Goal: Navigation & Orientation: Understand site structure

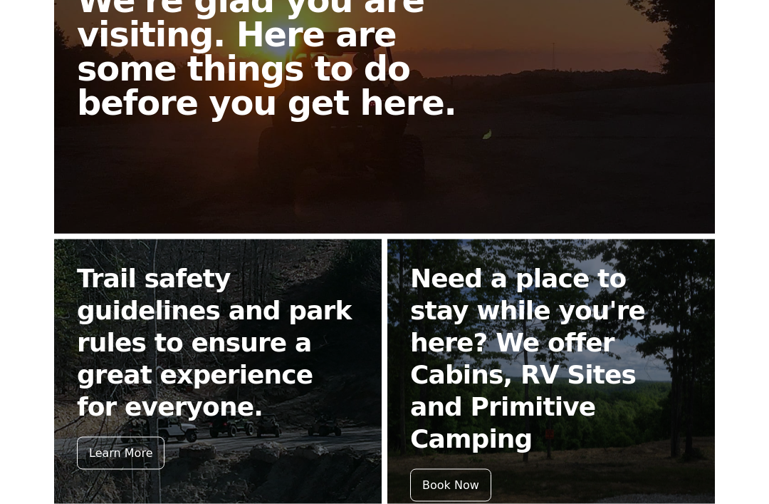
scroll to position [444, 0]
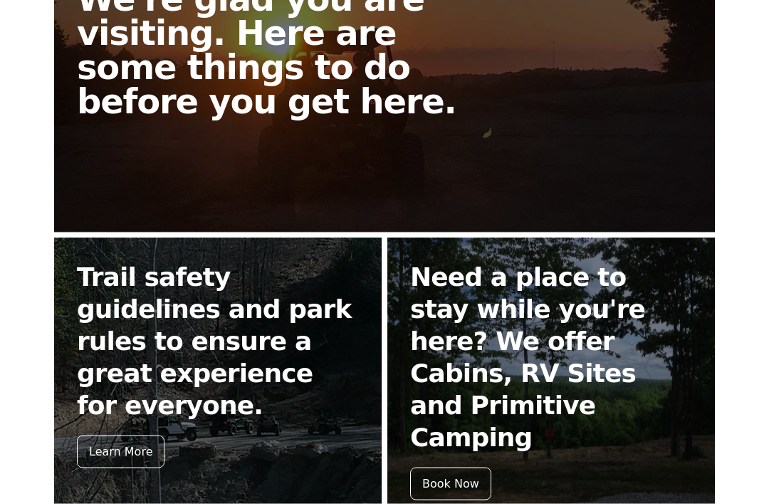
click at [108, 435] on div "Learn More" at bounding box center [121, 451] width 88 height 33
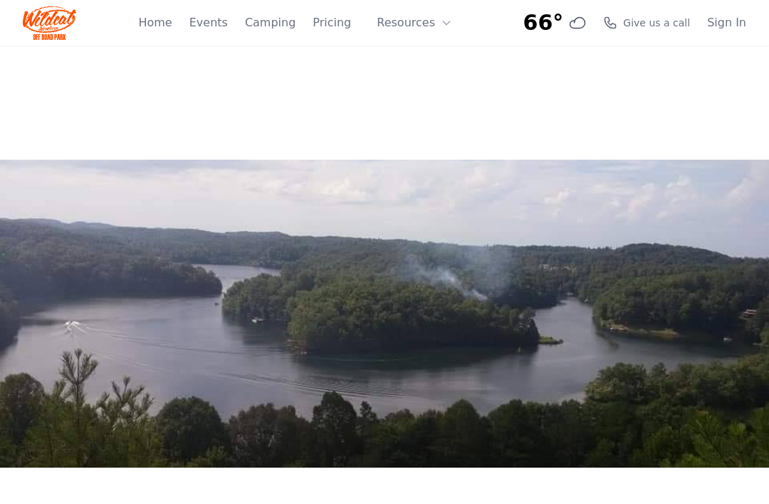
click at [208, 26] on link "Events" at bounding box center [208, 22] width 38 height 17
click at [172, 31] on link "Home" at bounding box center [154, 22] width 33 height 17
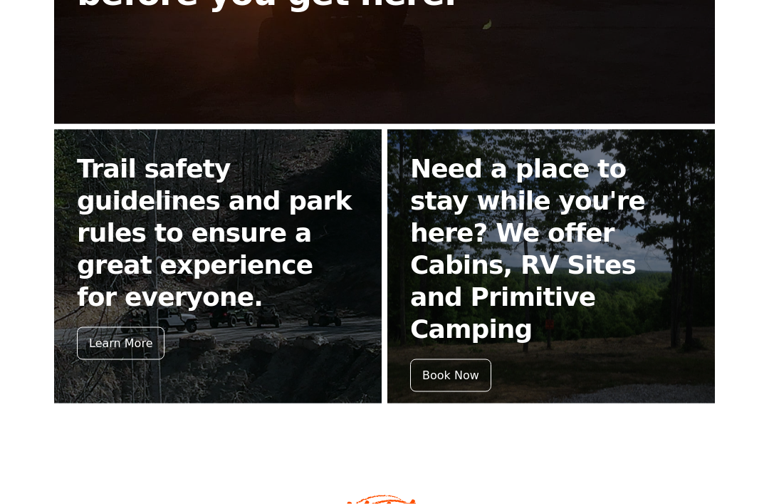
scroll to position [553, 0]
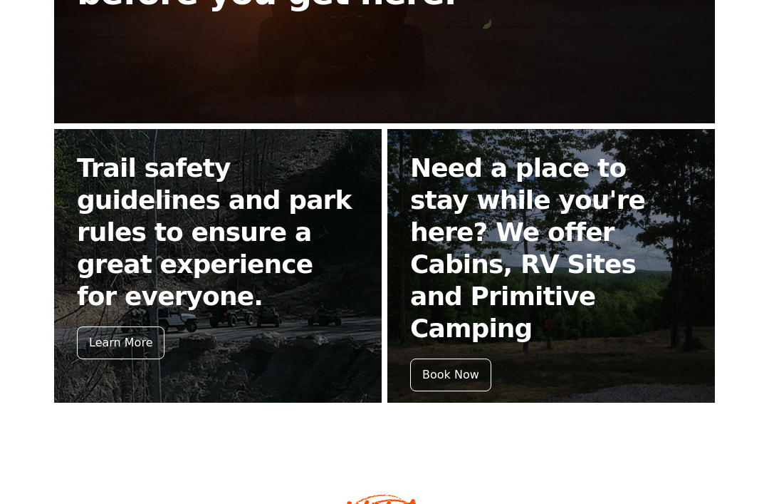
click at [115, 326] on div "Learn More" at bounding box center [121, 342] width 88 height 33
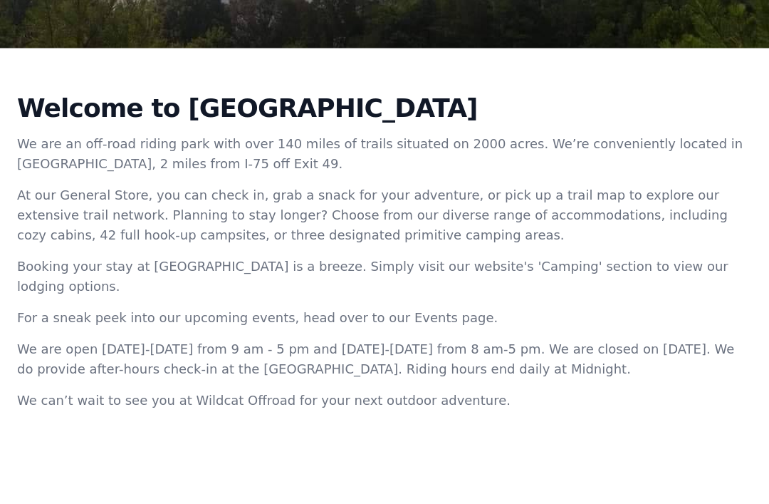
scroll to position [471, 0]
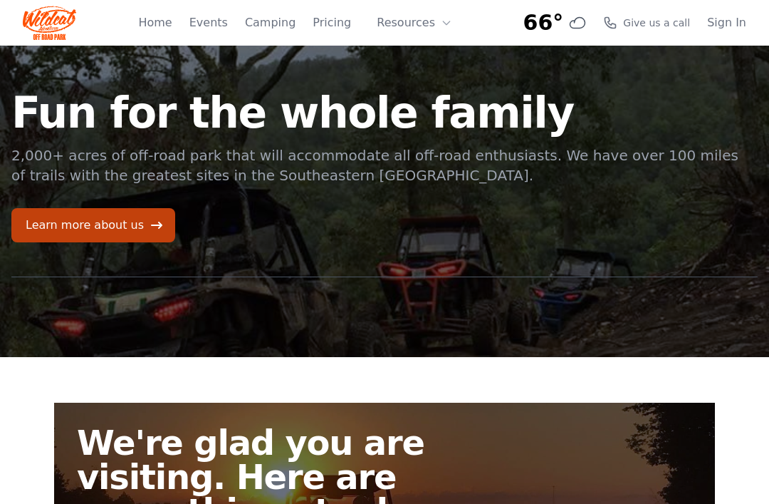
click at [421, 33] on button "Resources" at bounding box center [414, 23] width 93 height 28
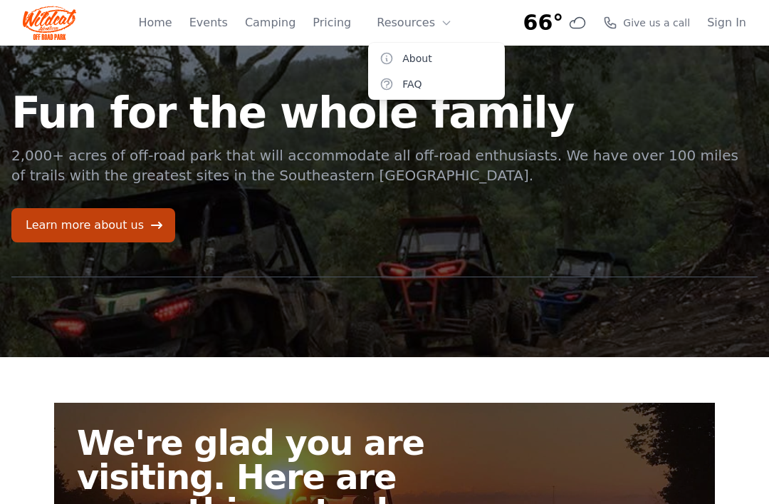
click at [338, 28] on link "Pricing" at bounding box center [332, 22] width 38 height 17
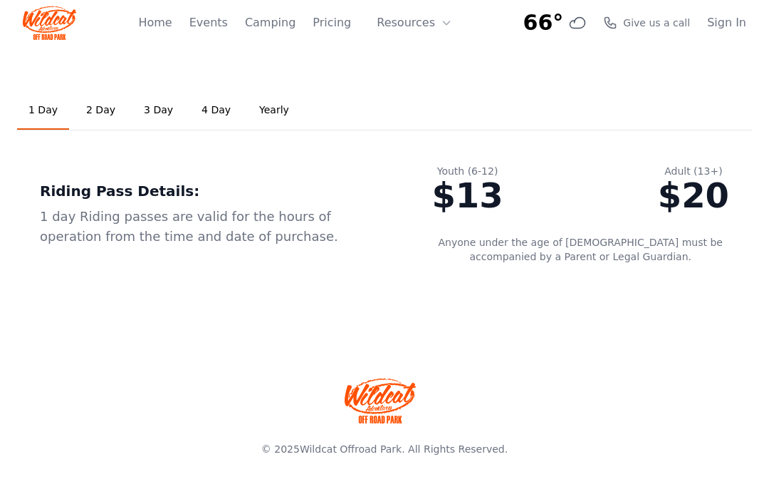
click at [99, 109] on link "2 Day" at bounding box center [101, 110] width 52 height 38
click at [166, 19] on link "Home" at bounding box center [154, 22] width 33 height 17
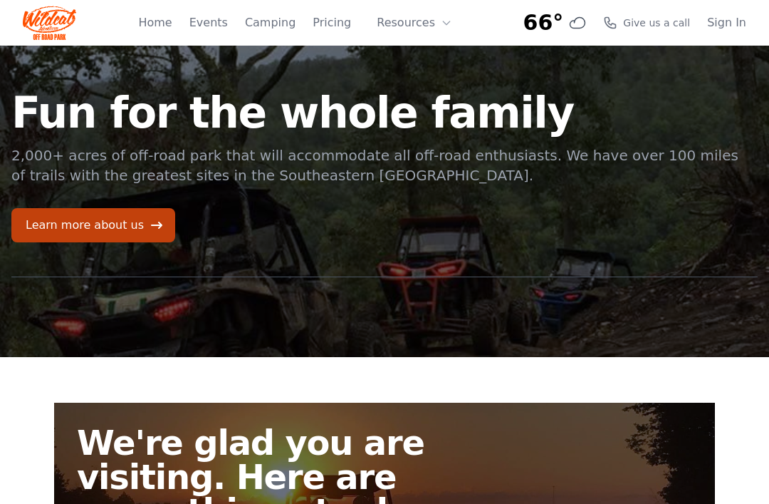
click at [226, 26] on link "Events" at bounding box center [208, 22] width 38 height 17
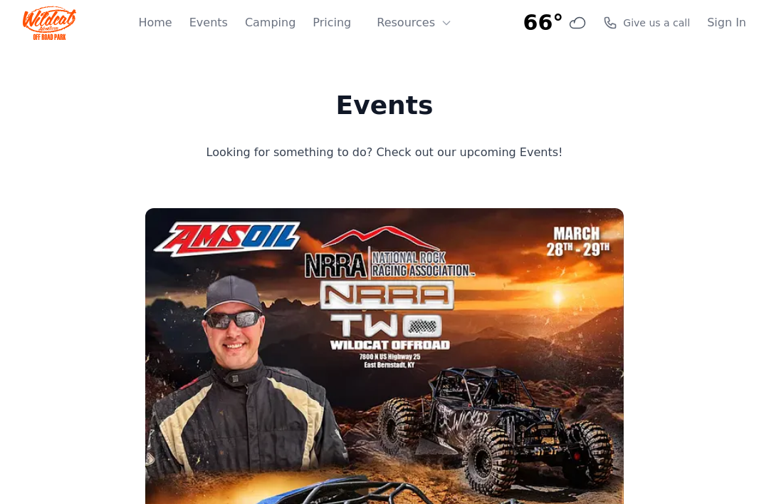
click at [281, 25] on link "Camping" at bounding box center [270, 22] width 51 height 17
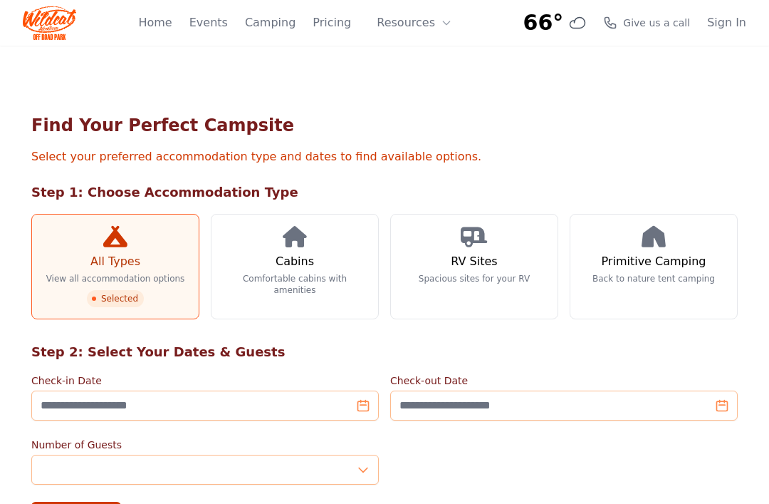
click at [164, 21] on link "Home" at bounding box center [154, 22] width 33 height 17
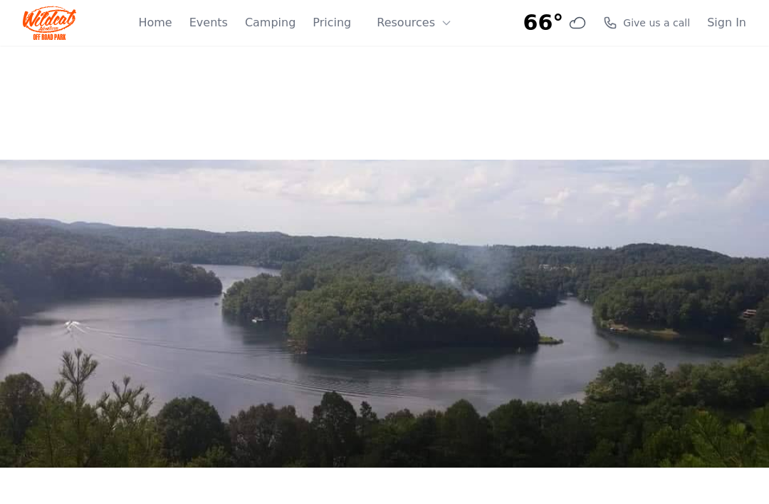
scroll to position [444, 0]
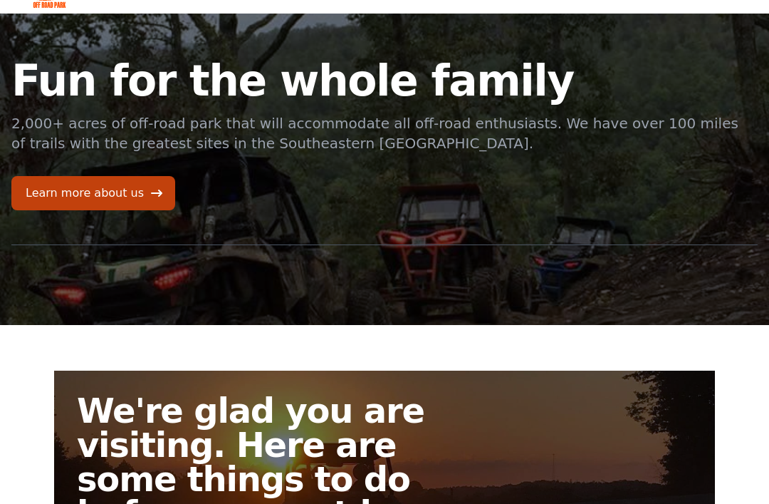
scroll to position [18, 0]
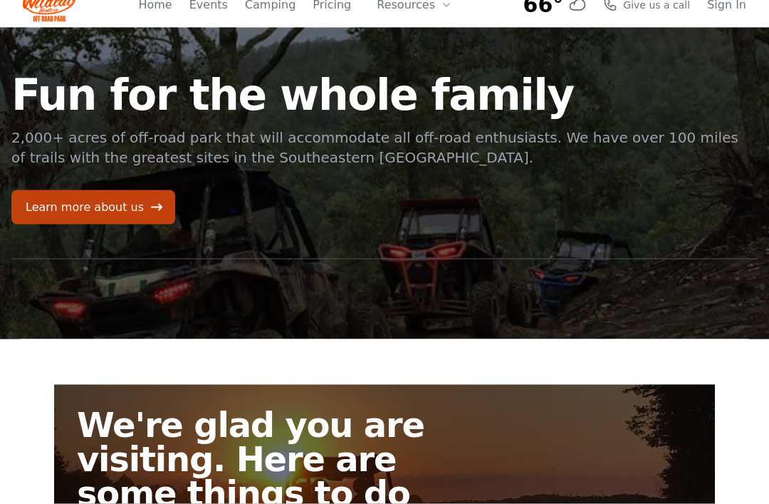
click at [36, 197] on link "Learn more about us" at bounding box center [93, 207] width 164 height 34
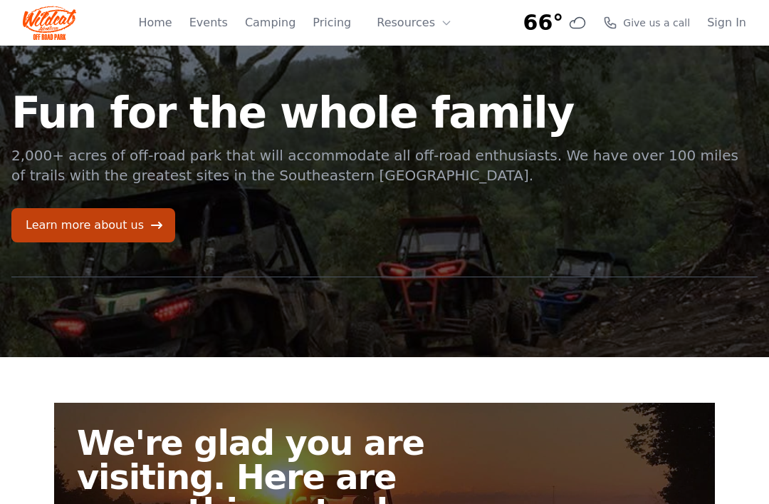
click at [271, 23] on link "Camping" at bounding box center [270, 22] width 51 height 17
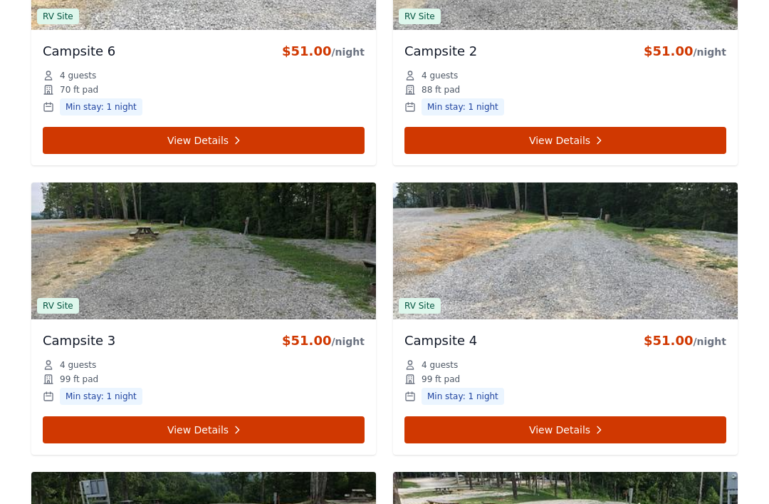
scroll to position [1038, 0]
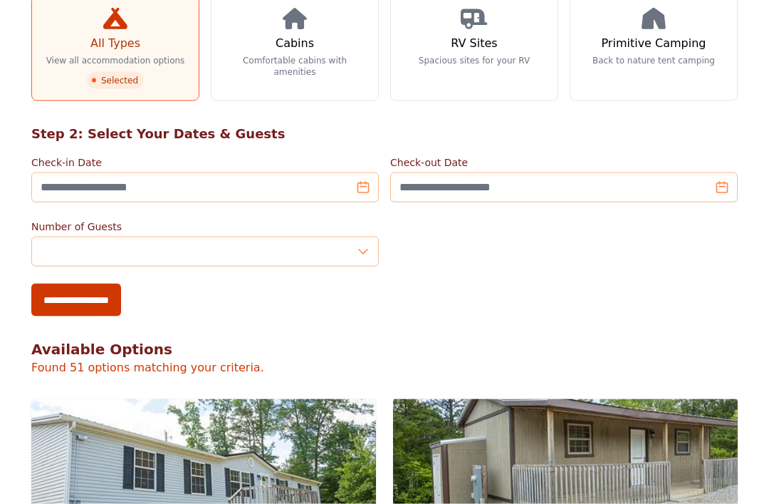
scroll to position [166, 0]
